Goal: Book appointment/travel/reservation

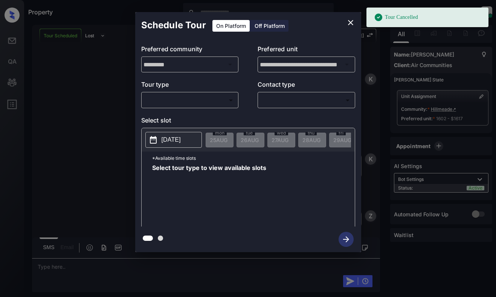
click at [227, 100] on body "Tour Cancelled Property [PERSON_NAME] Online Set yourself offline Set yourself …" at bounding box center [248, 148] width 496 height 297
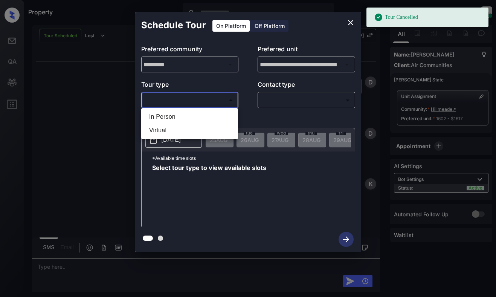
click at [220, 116] on li "In Person" at bounding box center [189, 117] width 93 height 14
type input "********"
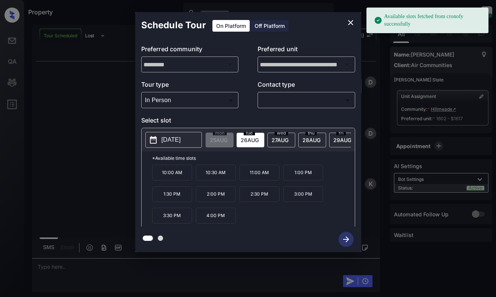
click at [170, 142] on p "[DATE]" at bounding box center [171, 139] width 19 height 9
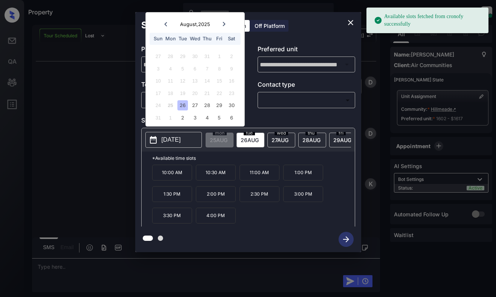
click at [182, 102] on div "26" at bounding box center [182, 105] width 10 height 10
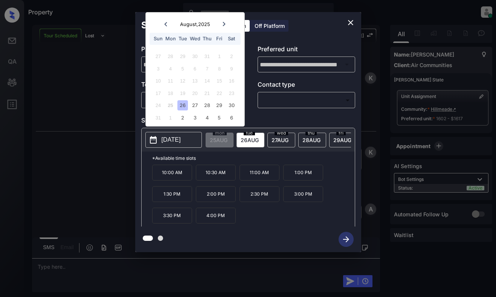
scroll to position [4212, 0]
click at [286, 131] on div "[DATE] August , 2025 Sun Mon Tue Wed Thu Fri Sat 27 28 29 30 31 1 2 3 4 5 6 7 8…" at bounding box center [248, 139] width 213 height 23
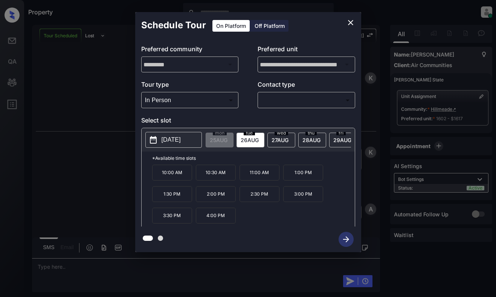
click at [279, 137] on span "[DATE]" at bounding box center [280, 140] width 17 height 6
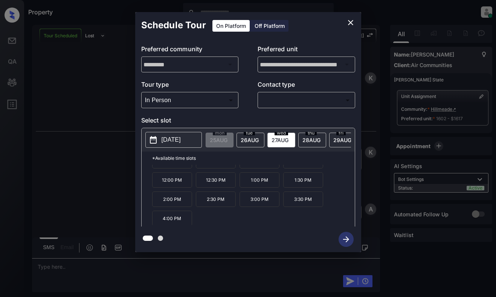
scroll to position [13, 0]
click at [308, 137] on span "[DATE]" at bounding box center [311, 140] width 18 height 6
click at [350, 22] on icon "close" at bounding box center [350, 22] width 5 height 5
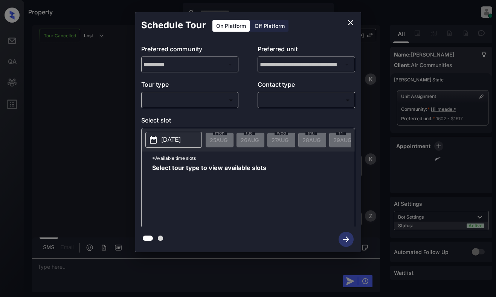
scroll to position [4547, 0]
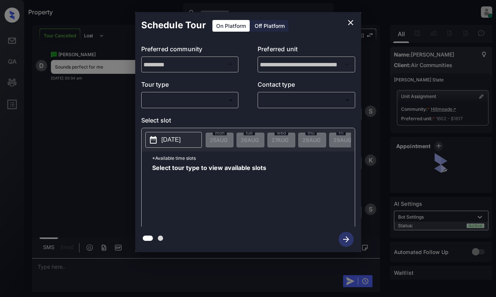
click at [178, 102] on body "Property Dominic Ceralde Online Set yourself offline Set yourself on break Prof…" at bounding box center [248, 148] width 496 height 297
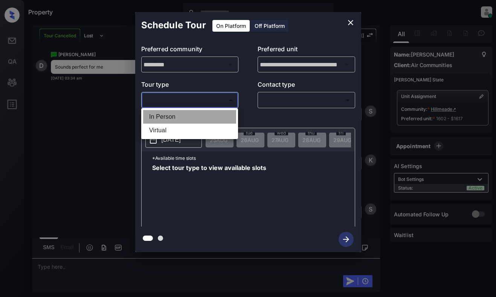
click at [184, 114] on li "In Person" at bounding box center [189, 117] width 93 height 14
type input "********"
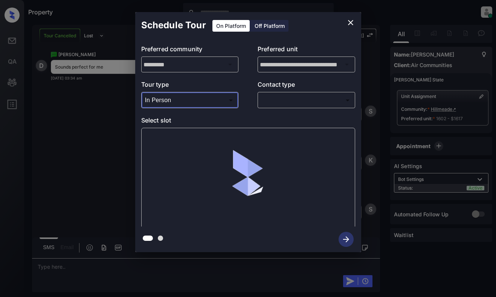
click at [288, 100] on body "Property Dominic Ceralde Online Set yourself offline Set yourself on break Prof…" at bounding box center [248, 148] width 496 height 297
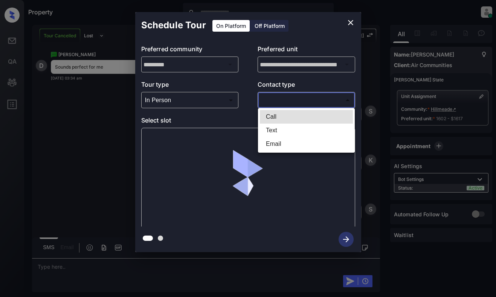
click at [280, 131] on li "Text" at bounding box center [306, 131] width 93 height 14
type input "****"
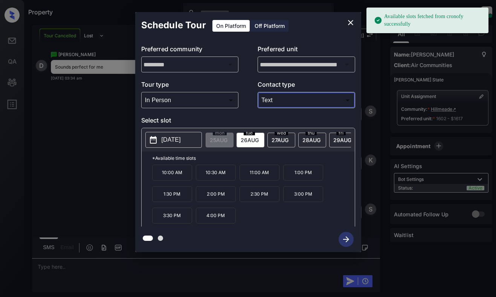
click at [249, 138] on span "26 AUG" at bounding box center [250, 140] width 18 height 6
click at [212, 219] on p "4:00 PM" at bounding box center [216, 215] width 40 height 16
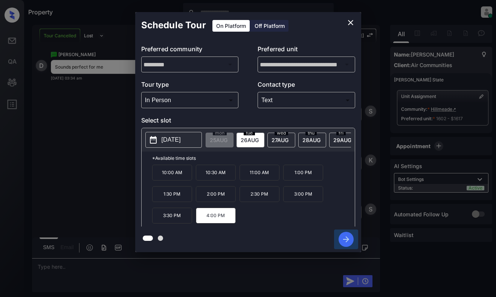
click at [345, 236] on icon "button" at bounding box center [346, 239] width 15 height 15
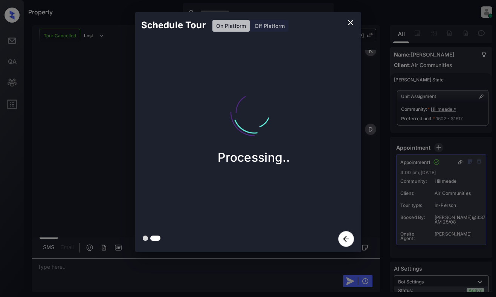
scroll to position [4968, 0]
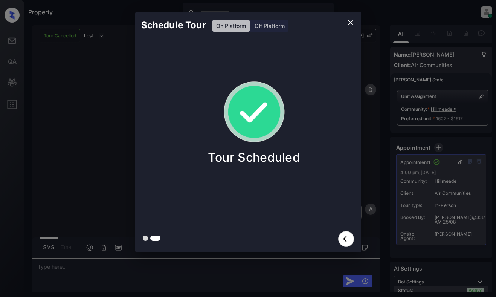
click at [76, 130] on div "Schedule Tour On Platform Off Platform Tour Scheduled" at bounding box center [248, 132] width 496 height 264
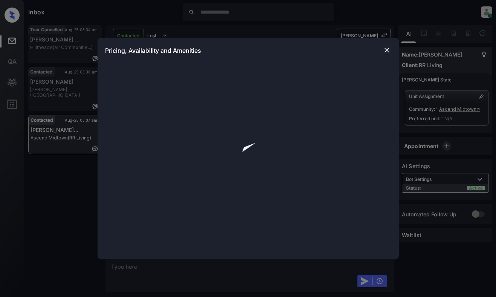
scroll to position [1260, 0]
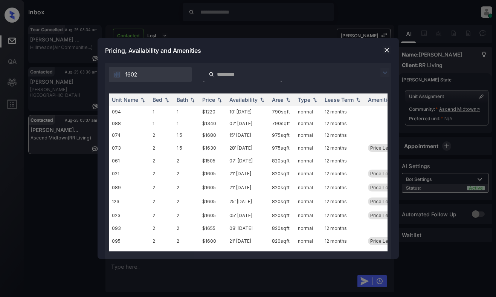
click at [385, 75] on img at bounding box center [384, 72] width 9 height 9
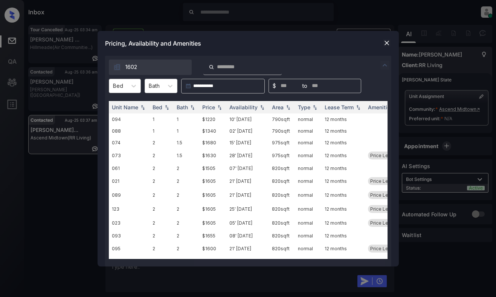
click at [124, 85] on div "Bed" at bounding box center [118, 85] width 18 height 11
click at [120, 105] on div "1" at bounding box center [125, 105] width 32 height 14
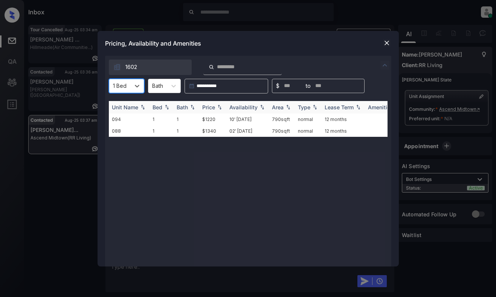
scroll to position [1376, 0]
click at [215, 108] on div "Price" at bounding box center [212, 107] width 21 height 6
drag, startPoint x: 288, startPoint y: 198, endPoint x: 301, endPoint y: 192, distance: 13.8
click at [290, 197] on div "Unit Name Bed Bath Price Availability Area Type Lease Term Amenities 094 1 1 $1…" at bounding box center [248, 180] width 279 height 158
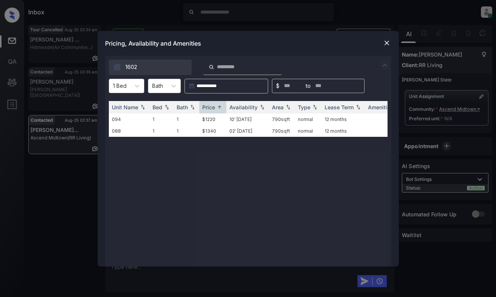
click at [384, 45] on img at bounding box center [387, 43] width 8 height 8
